Goal: Entertainment & Leisure: Consume media (video, audio)

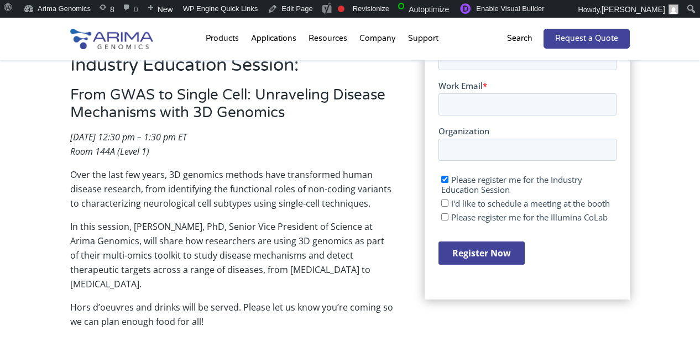
scroll to position [301, 0]
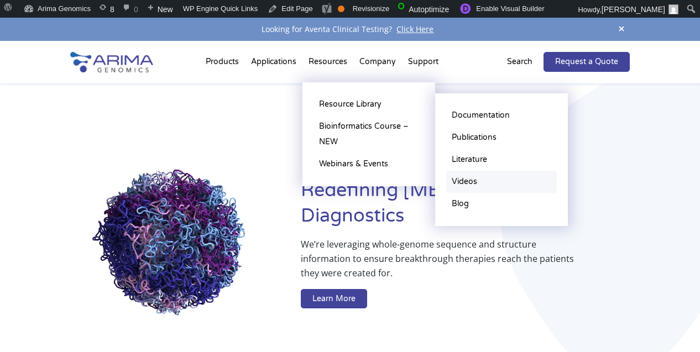
click at [479, 181] on link "Videos" at bounding box center [501, 182] width 111 height 22
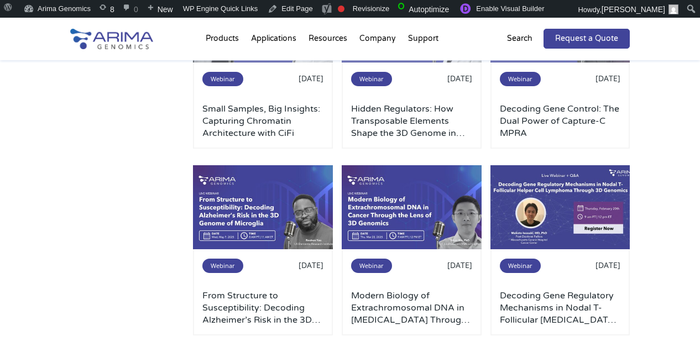
scroll to position [532, 0]
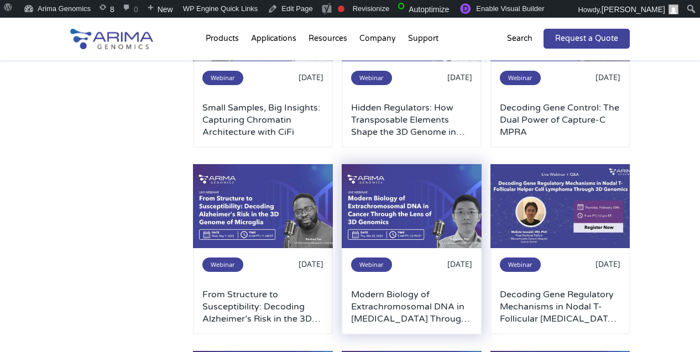
click at [450, 202] on img at bounding box center [412, 206] width 140 height 84
